Goal: Task Accomplishment & Management: Complete application form

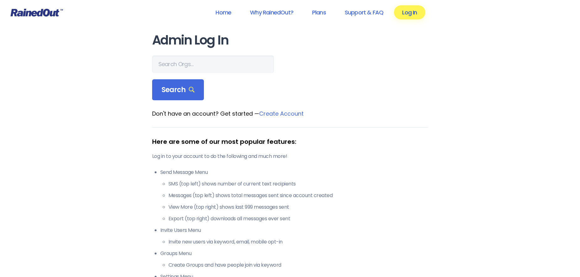
click at [410, 13] on link "Log In" at bounding box center [409, 12] width 31 height 14
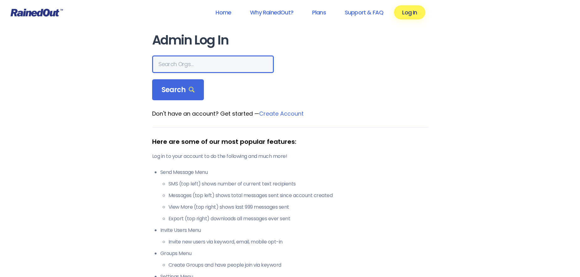
click at [202, 63] on input "text" at bounding box center [213, 64] width 122 height 18
type input "The Tabernacle"
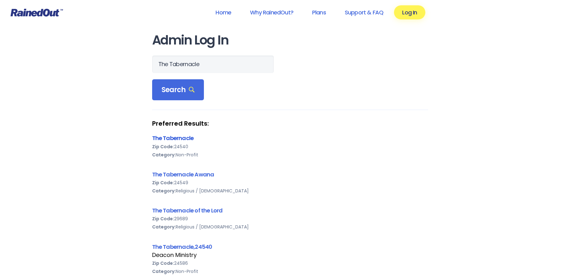
click at [168, 140] on link "The Tabernacle" at bounding box center [173, 138] width 42 height 8
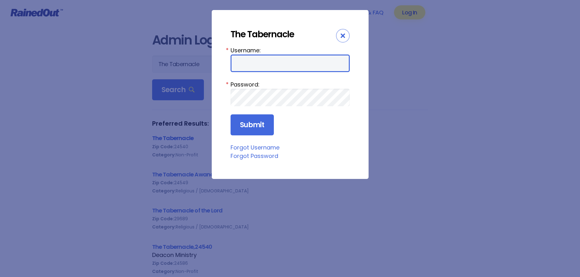
type input "tabfamily"
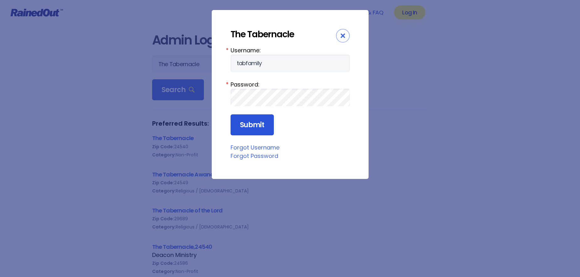
click at [264, 126] on input "Submit" at bounding box center [251, 124] width 43 height 21
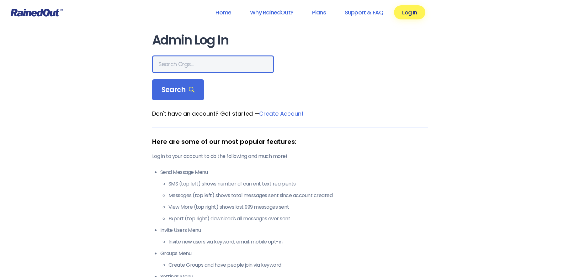
click at [211, 62] on input "text" at bounding box center [213, 64] width 122 height 18
type input "The Tabernacle"
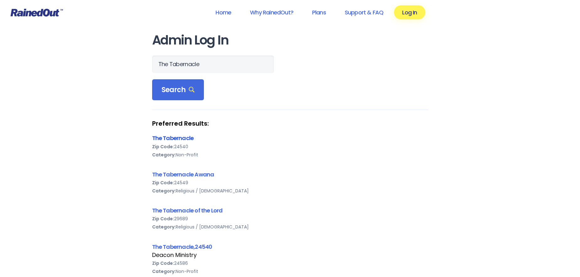
click at [191, 139] on link "The Tabernacle" at bounding box center [173, 138] width 42 height 8
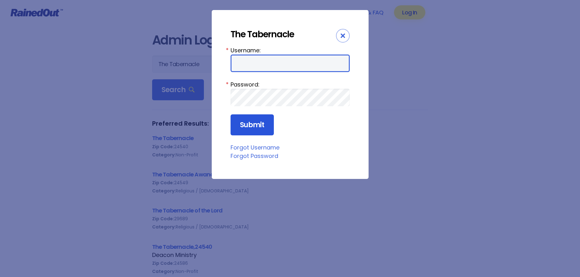
type input "tabfamily"
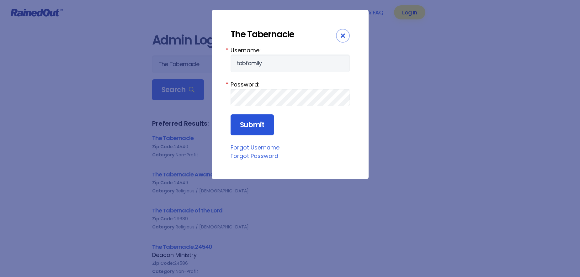
click at [258, 123] on input "Submit" at bounding box center [251, 124] width 43 height 21
